Goal: Transaction & Acquisition: Purchase product/service

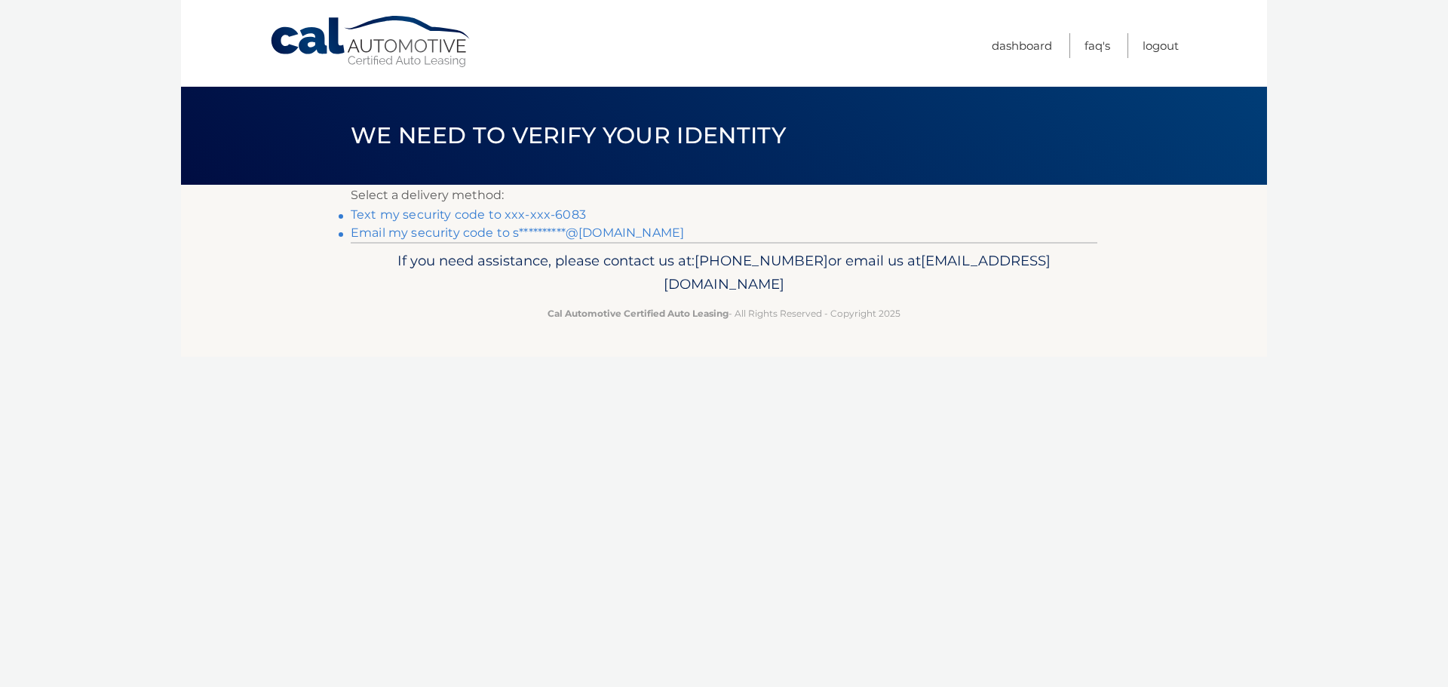
click at [495, 213] on link "Text my security code to xxx-xxx-6083" at bounding box center [468, 214] width 235 height 14
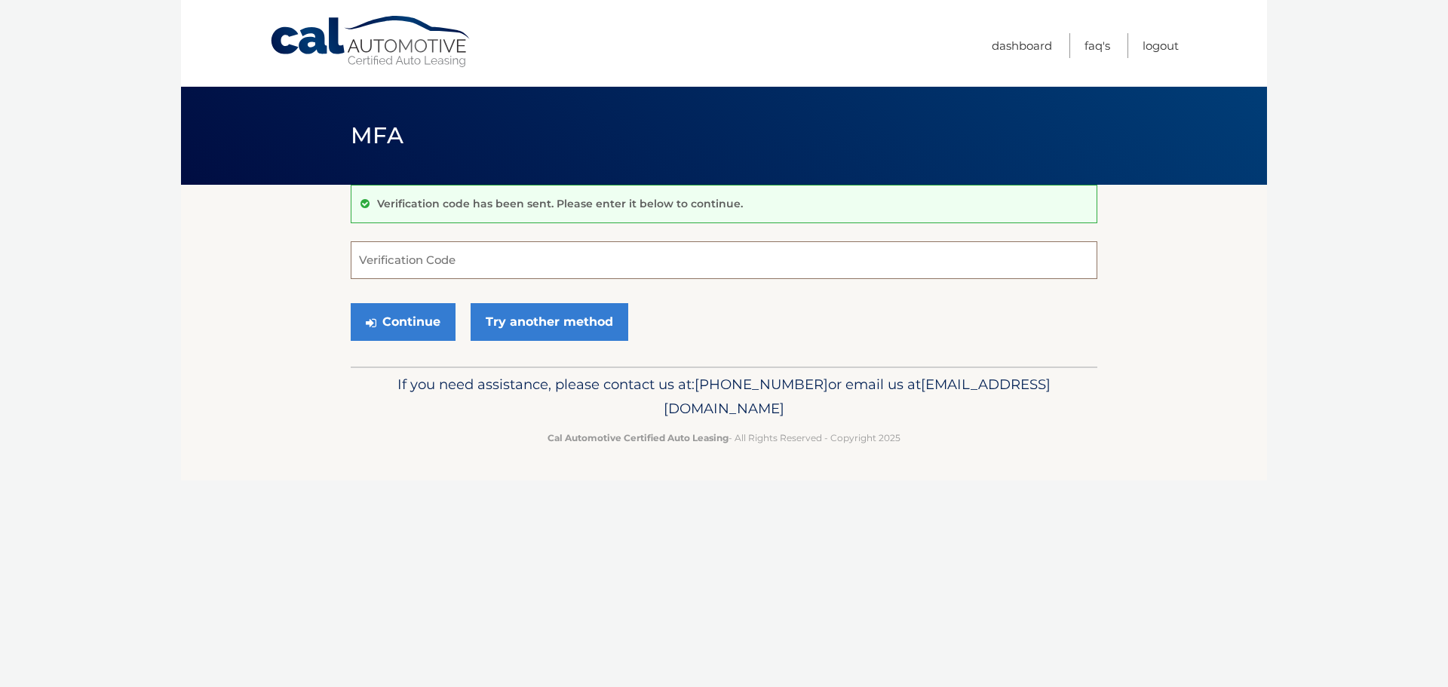
click at [462, 258] on input "Verification Code" at bounding box center [724, 260] width 747 height 38
type input "013727"
click at [420, 322] on button "Continue" at bounding box center [403, 322] width 105 height 38
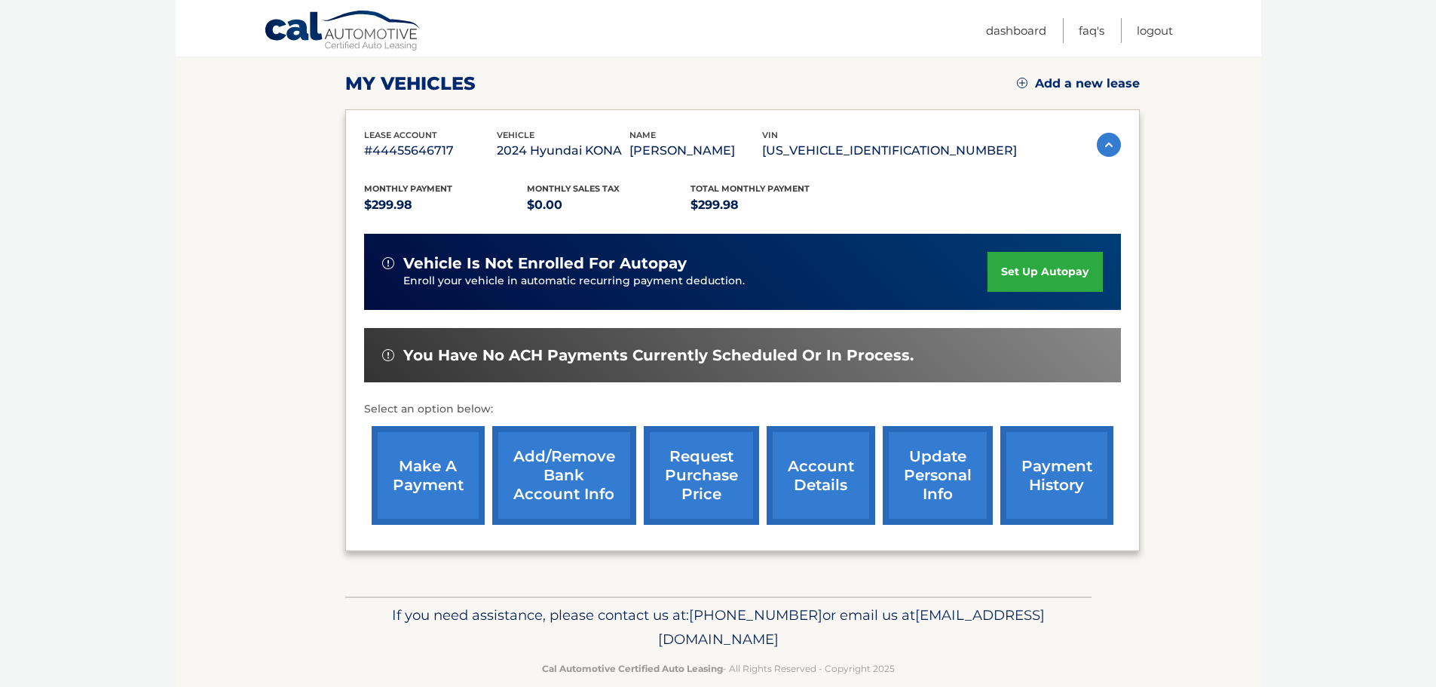
scroll to position [226, 0]
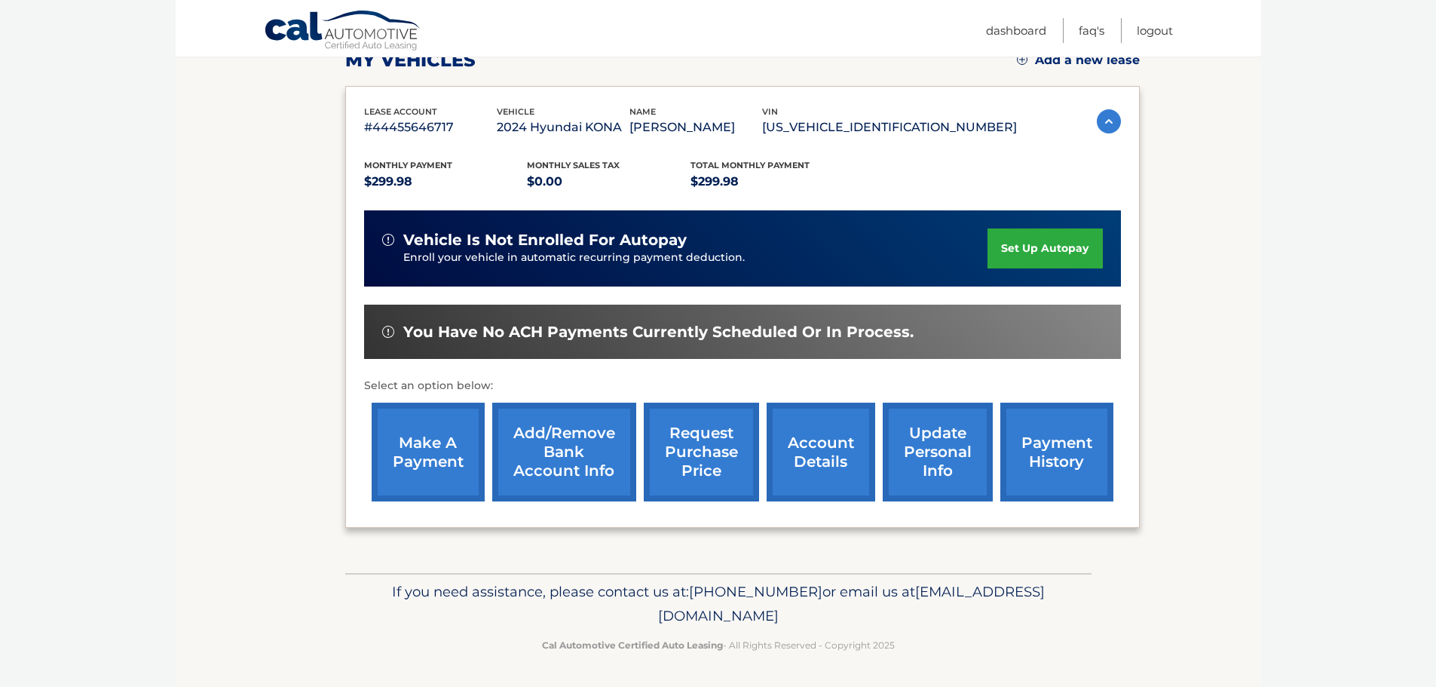
click at [434, 454] on link "make a payment" at bounding box center [428, 452] width 113 height 99
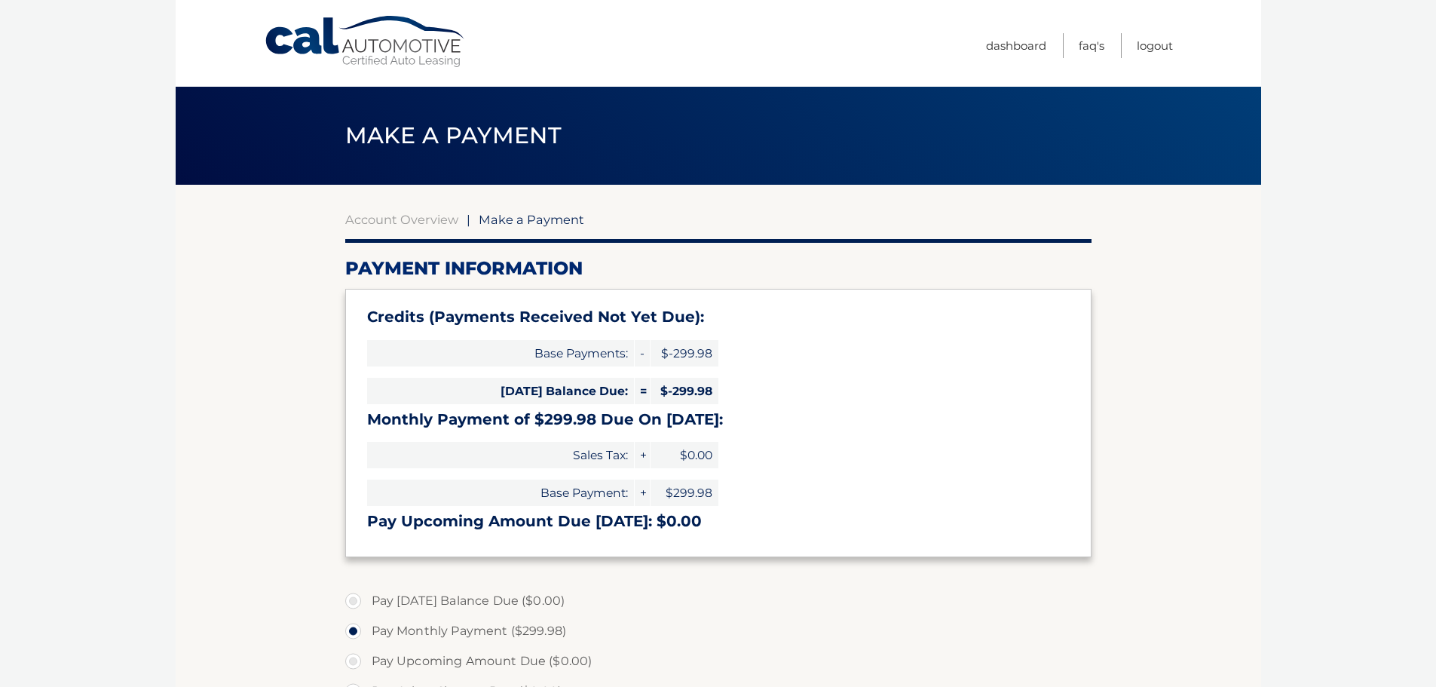
select select "YmM3MDlkYTMtOGZmOC00ODY2LTlkNDItYjUzOTU0MTJhZTJk"
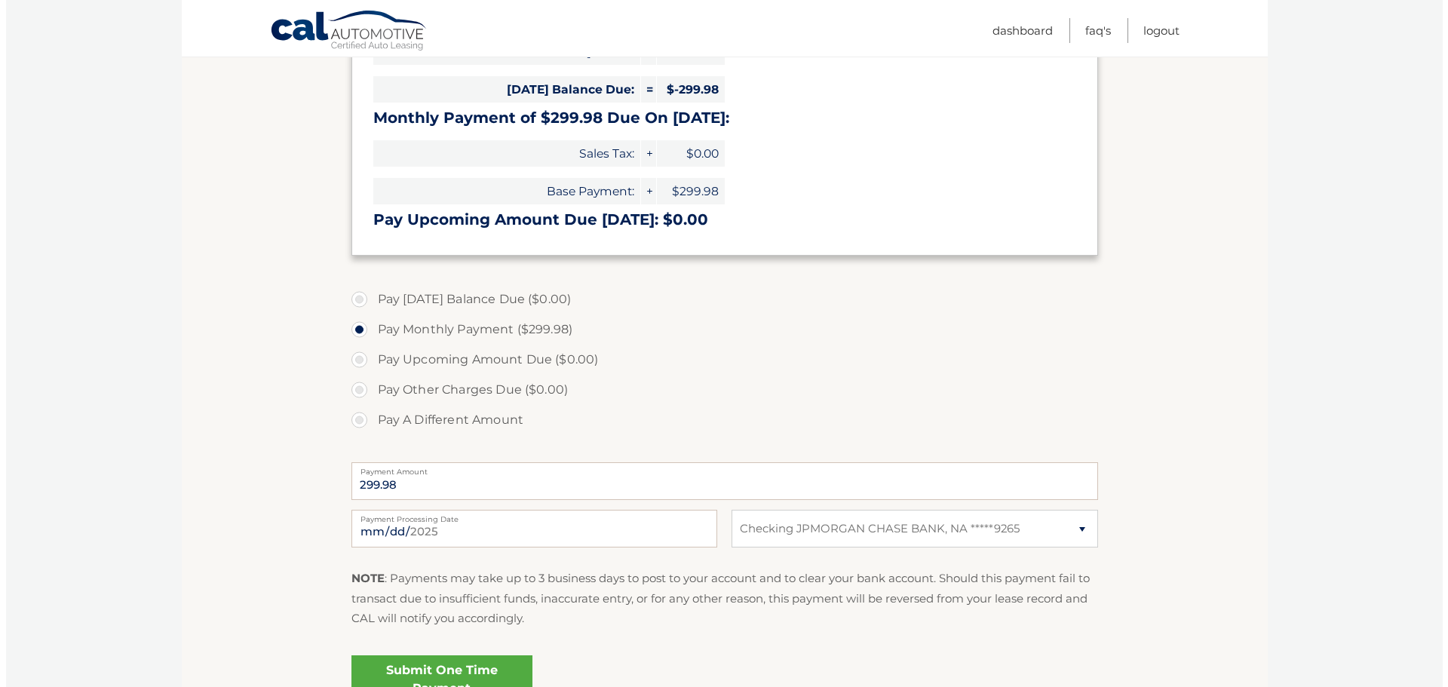
scroll to position [377, 0]
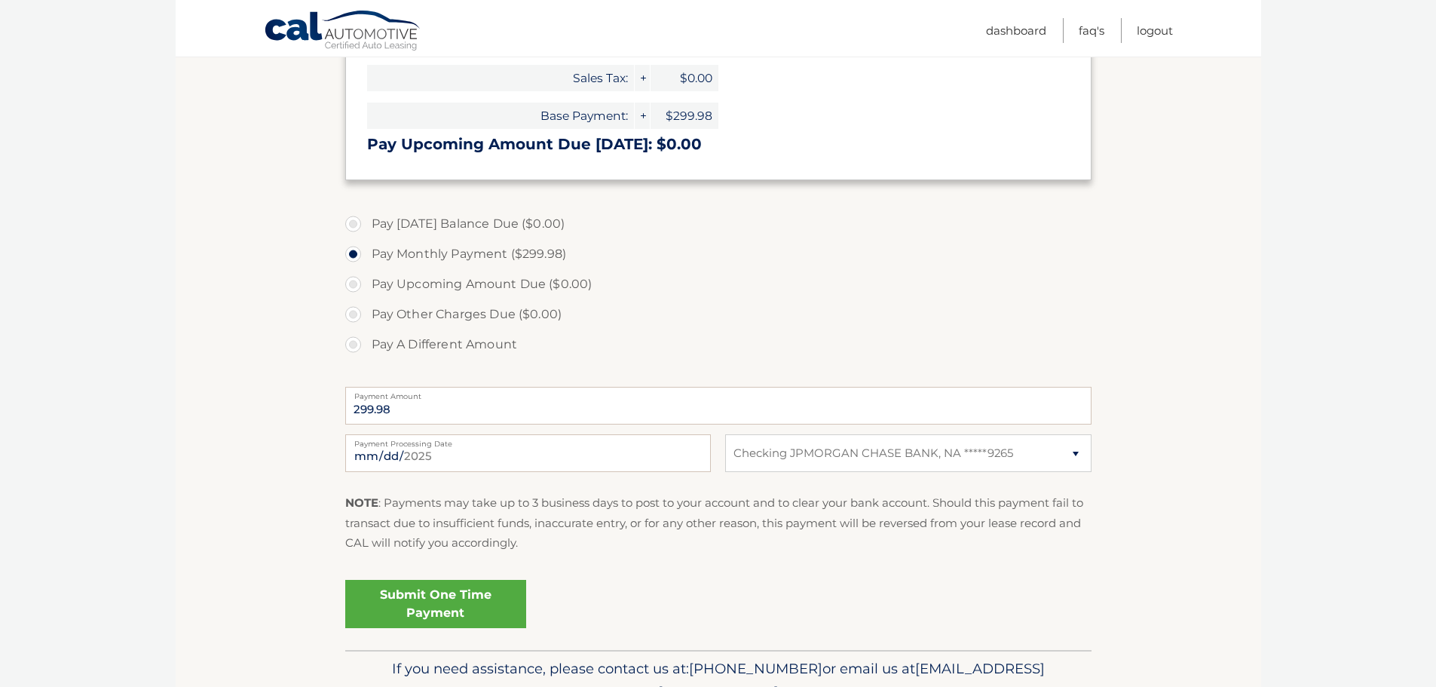
click at [458, 601] on link "Submit One Time Payment" at bounding box center [435, 604] width 181 height 48
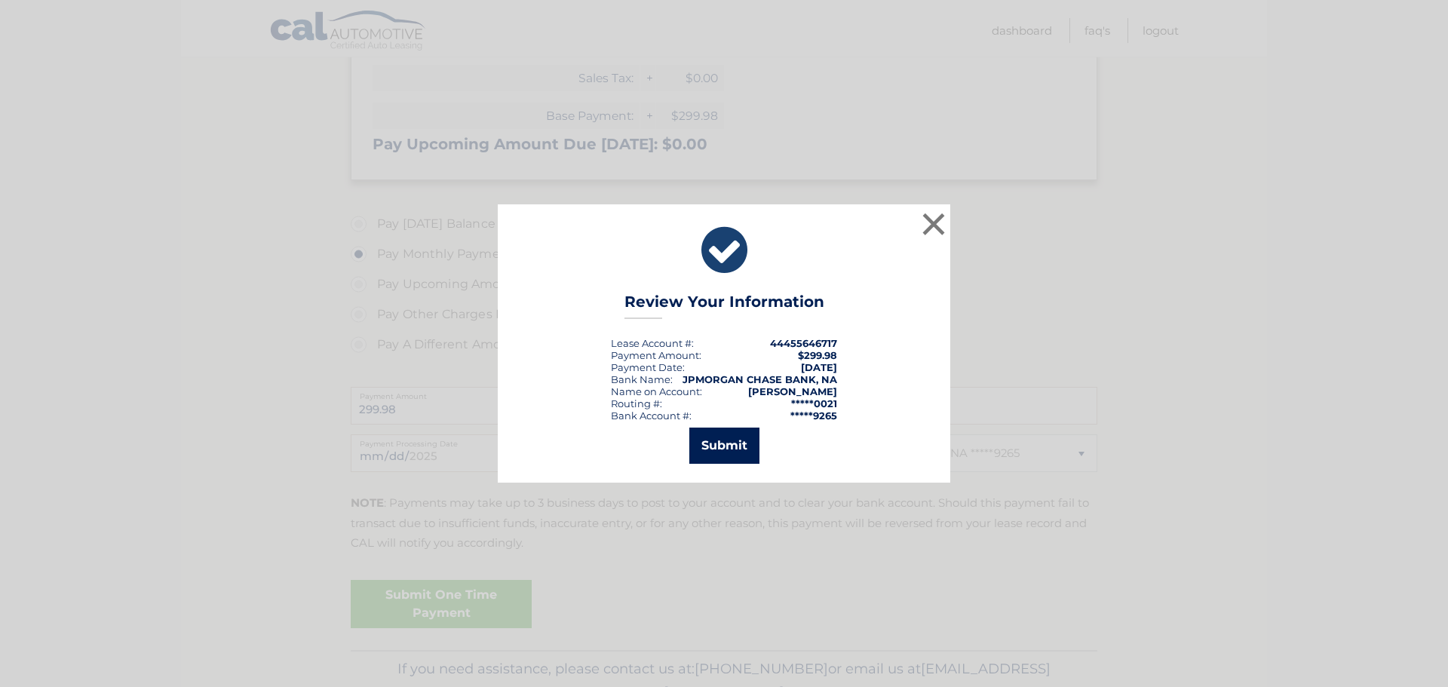
click at [724, 443] on button "Submit" at bounding box center [724, 446] width 70 height 36
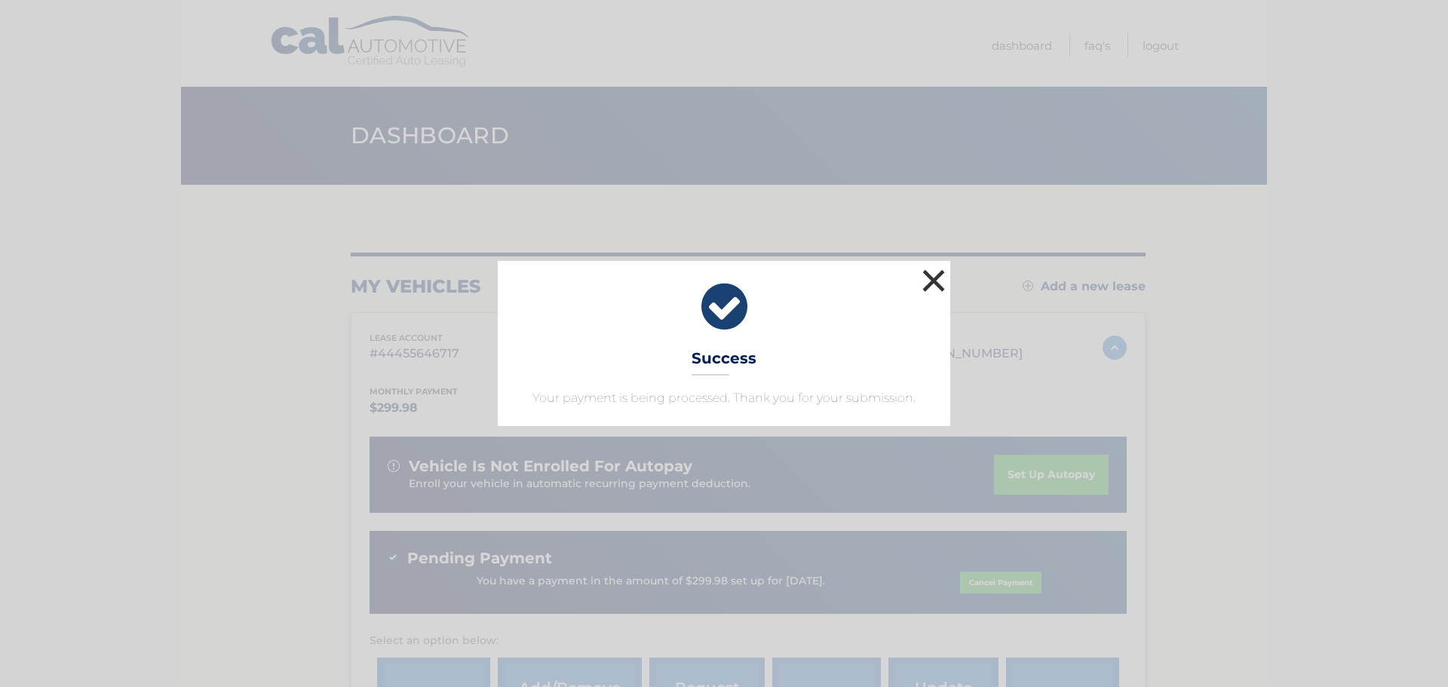
click at [937, 274] on button "×" at bounding box center [933, 280] width 30 height 30
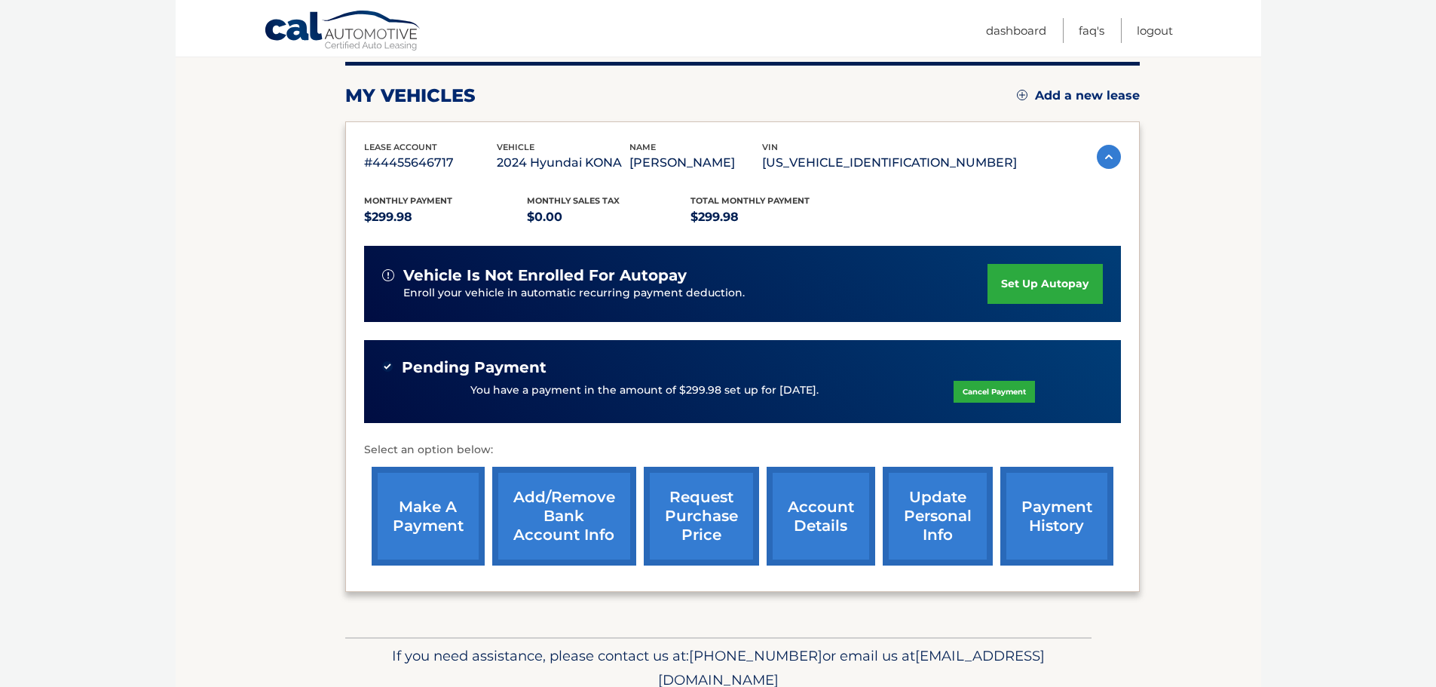
scroll to position [226, 0]
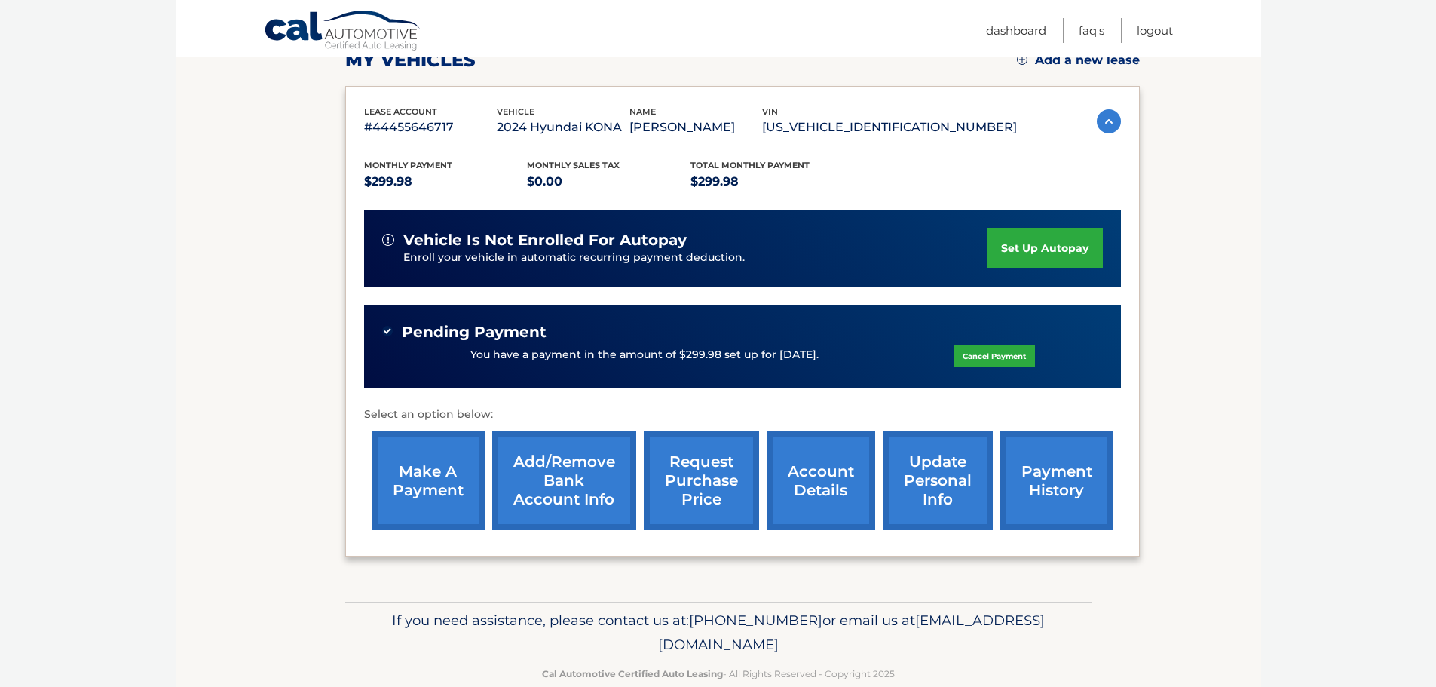
click at [1299, 138] on body "Cal Automotive Menu Dashboard FAQ's Logout" at bounding box center [718, 117] width 1436 height 687
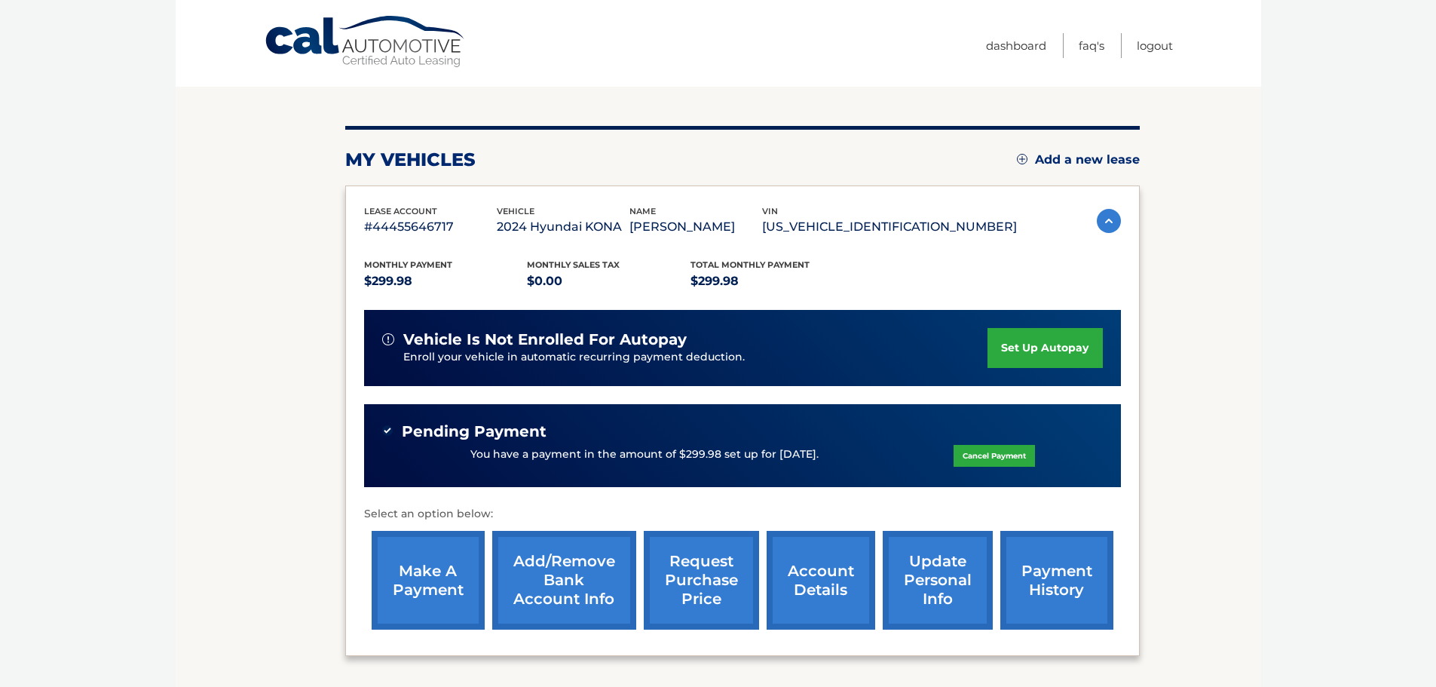
scroll to position [0, 0]
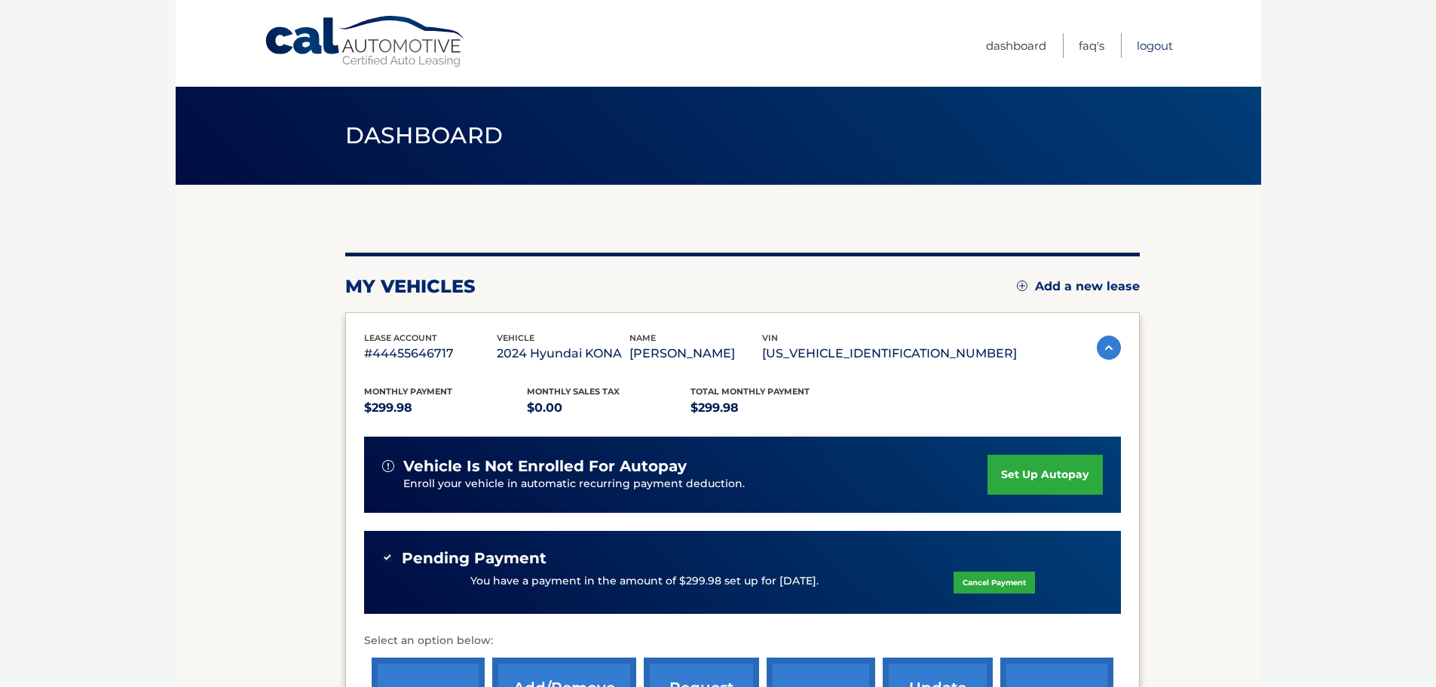
click at [1148, 44] on link "Logout" at bounding box center [1155, 45] width 36 height 25
